Goal: Task Accomplishment & Management: Use online tool/utility

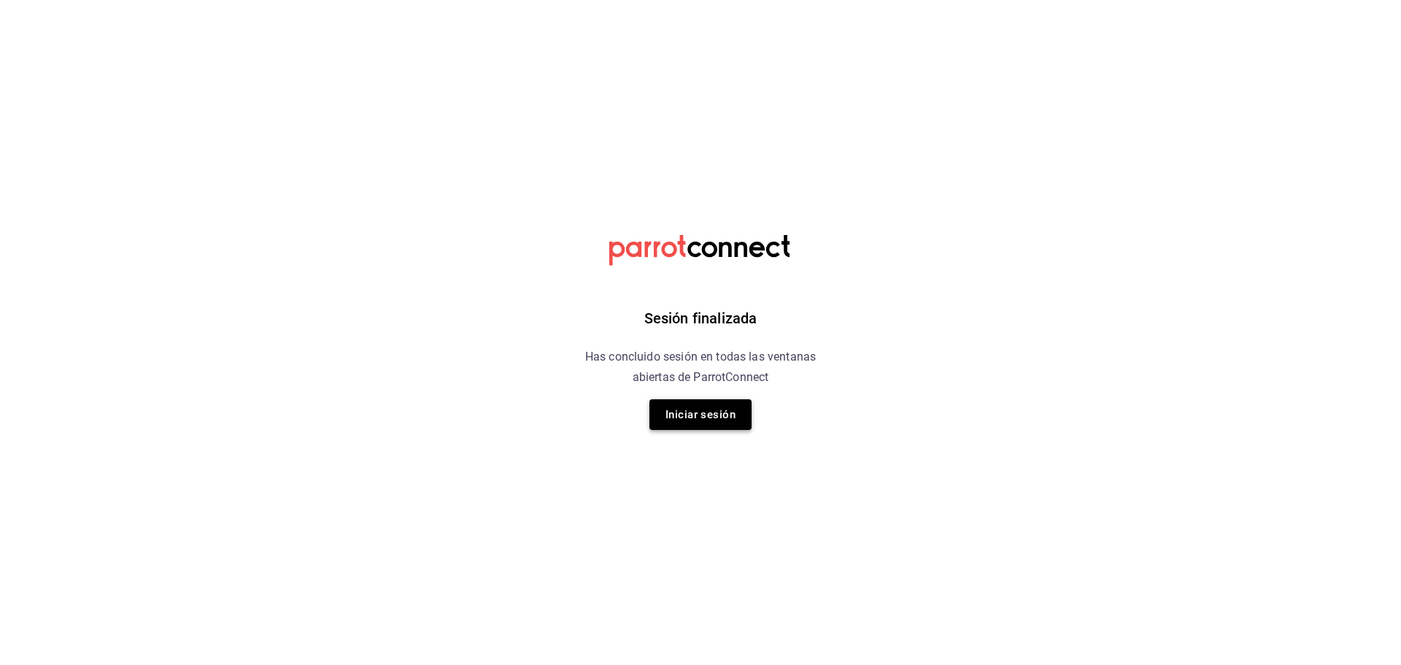
click at [684, 420] on button "Iniciar sesión" at bounding box center [700, 414] width 102 height 31
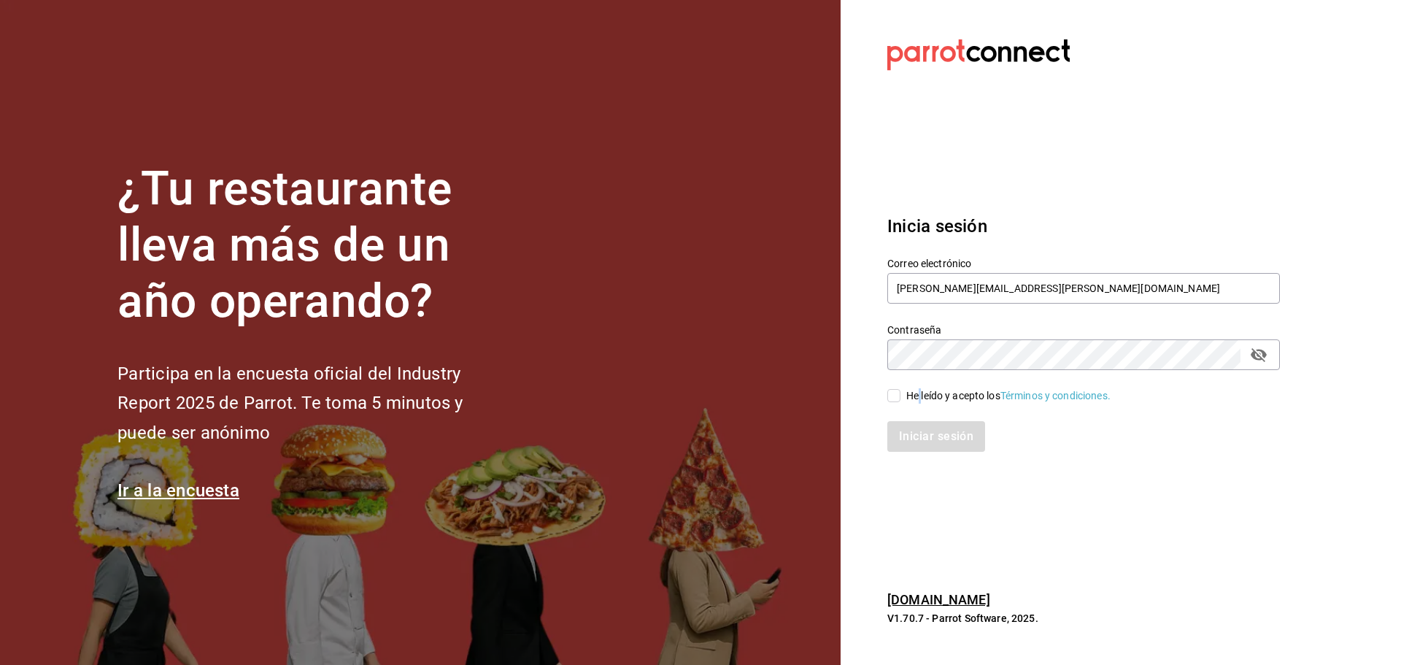
drag, startPoint x: 922, startPoint y: 390, endPoint x: 910, endPoint y: 395, distance: 12.7
click at [918, 390] on div "He leído y acepto los Términos y condiciones." at bounding box center [1008, 395] width 204 height 15
click at [893, 401] on input "He leído y acepto los Términos y condiciones." at bounding box center [893, 395] width 13 height 13
checkbox input "true"
click at [907, 437] on button "Iniciar sesión" at bounding box center [936, 436] width 99 height 31
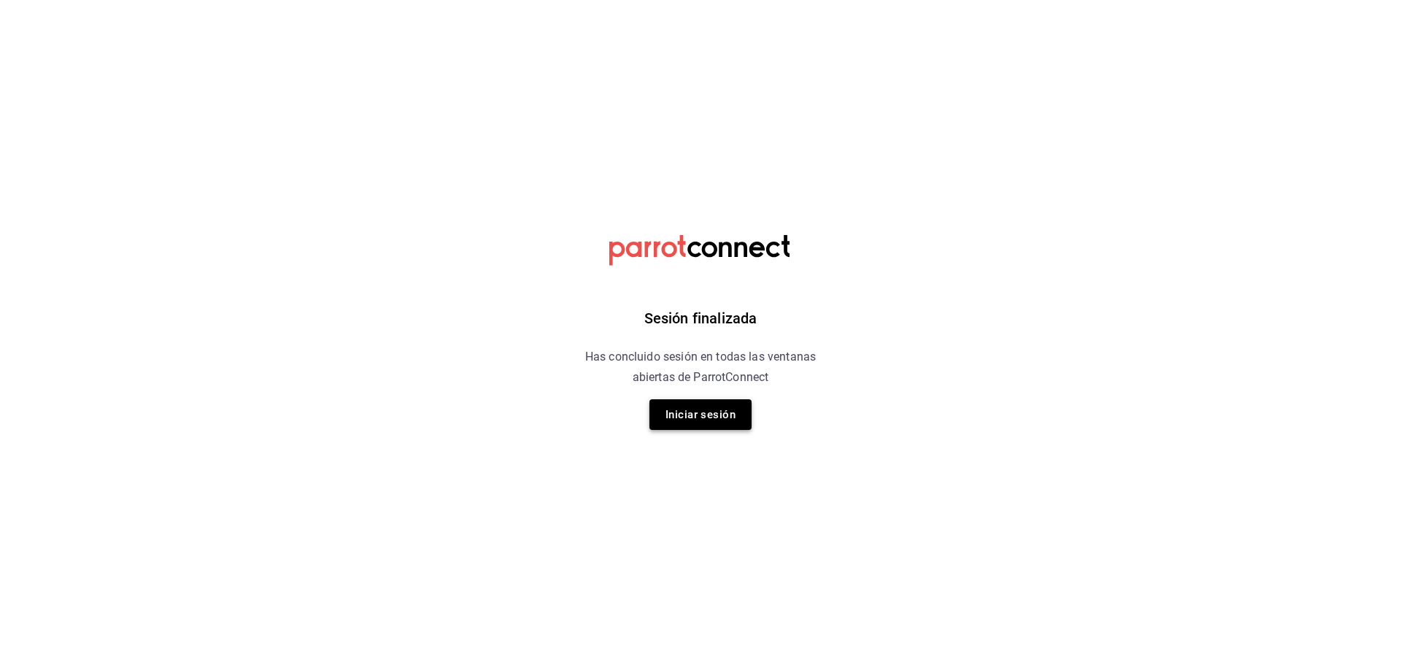
click at [668, 428] on button "Iniciar sesión" at bounding box center [700, 414] width 102 height 31
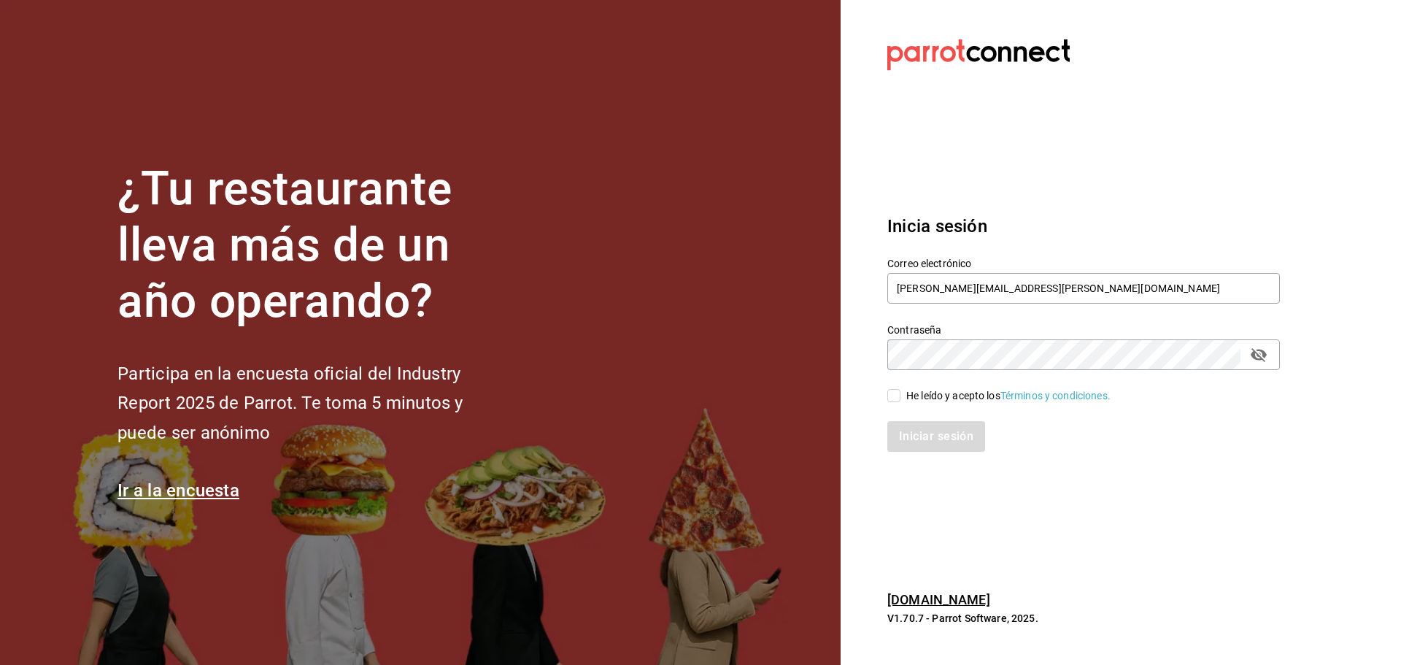
click at [929, 388] on div "He leído y acepto los Términos y condiciones." at bounding box center [1008, 395] width 204 height 15
click at [900, 389] on input "He leído y acepto los Términos y condiciones." at bounding box center [893, 395] width 13 height 13
checkbox input "true"
click at [932, 431] on button "Iniciar sesión" at bounding box center [936, 436] width 99 height 31
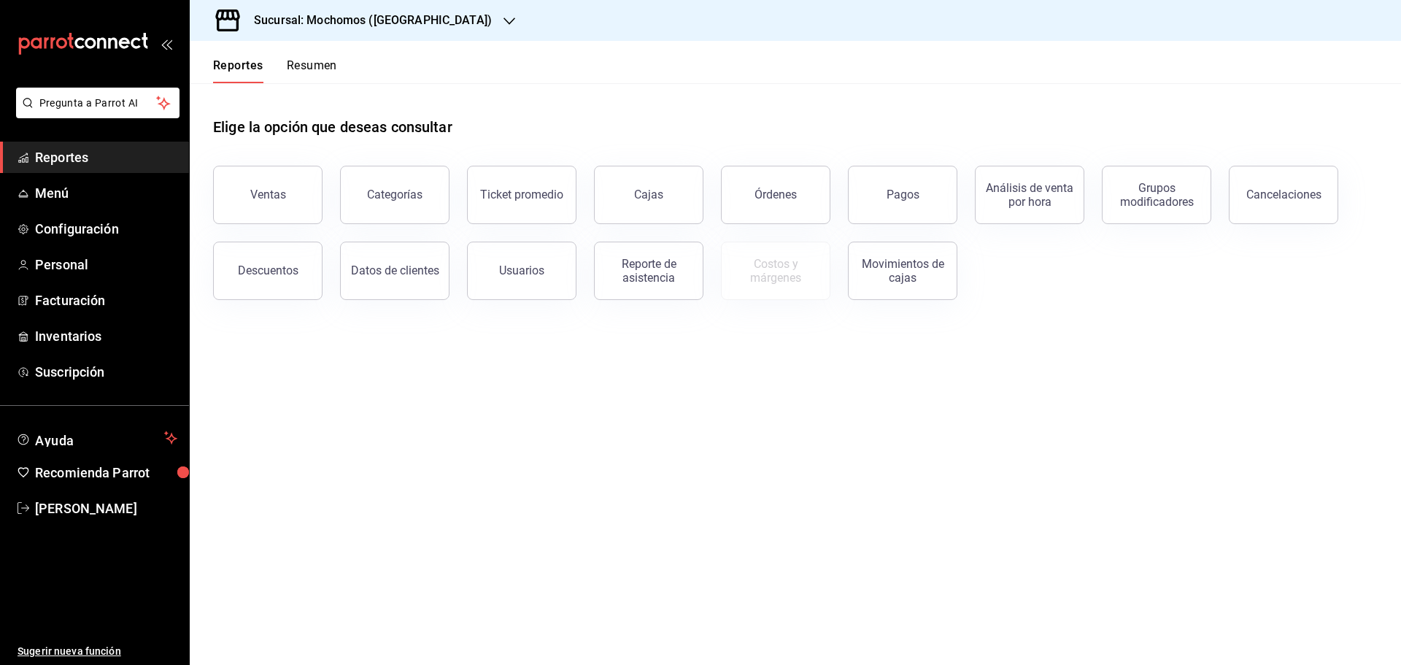
click at [1014, 497] on main "Elige la opción que deseas consultar Ventas Categorías Ticket promedio Cajas Ór…" at bounding box center [795, 374] width 1211 height 582
